Goal: Task Accomplishment & Management: Manage account settings

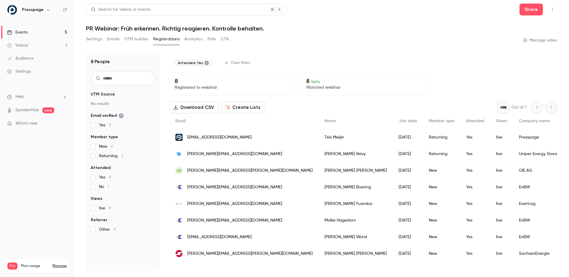
click at [32, 35] on link "Events 5" at bounding box center [37, 32] width 74 height 13
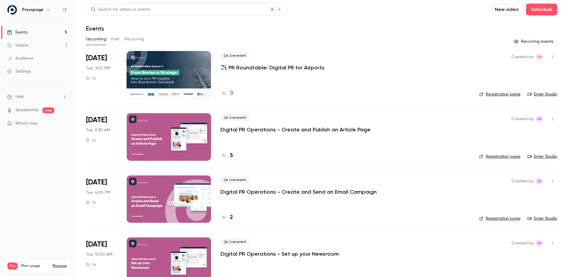
click at [171, 74] on div at bounding box center [169, 74] width 85 height 47
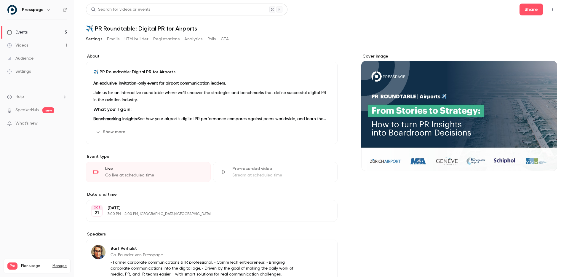
click at [163, 39] on button "Registrations" at bounding box center [166, 38] width 26 height 9
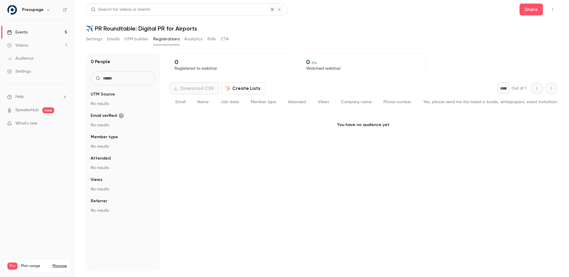
click at [195, 60] on p "0" at bounding box center [232, 61] width 114 height 7
click at [391, 24] on header "Search for videos or events Share ✈️ PR Roundtable: Digital PR for Airports" at bounding box center [321, 18] width 471 height 28
click at [449, 51] on div "0 People UTM Source No results Email verified No results Member type No results…" at bounding box center [321, 158] width 471 height 225
click at [280, 118] on p "You have no audience yet" at bounding box center [364, 125] width 388 height 30
click at [404, 33] on div "Search for videos or events Share ✈️ PR Roundtable: Digital PR for Airports Set…" at bounding box center [321, 137] width 471 height 267
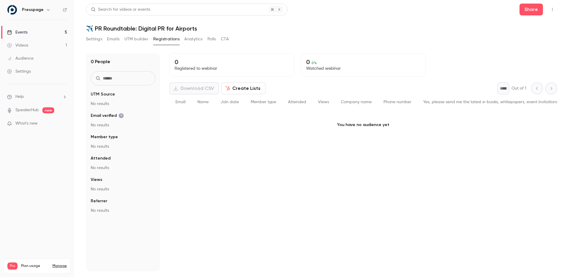
click at [406, 55] on div "0 0 % Watched webinar" at bounding box center [363, 64] width 125 height 23
click at [432, 25] on h1 "✈️ PR Roundtable: Digital PR for Airports" at bounding box center [321, 28] width 471 height 7
